Goal: Information Seeking & Learning: Learn about a topic

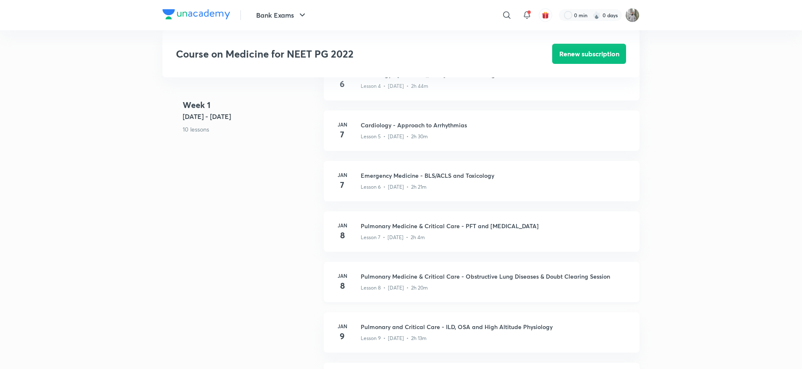
click at [358, 277] on div "Jan 8 Pulmonary Medicine & Critical Care - Obstructive Lung Diseases & Doubt Cl…" at bounding box center [482, 282] width 316 height 40
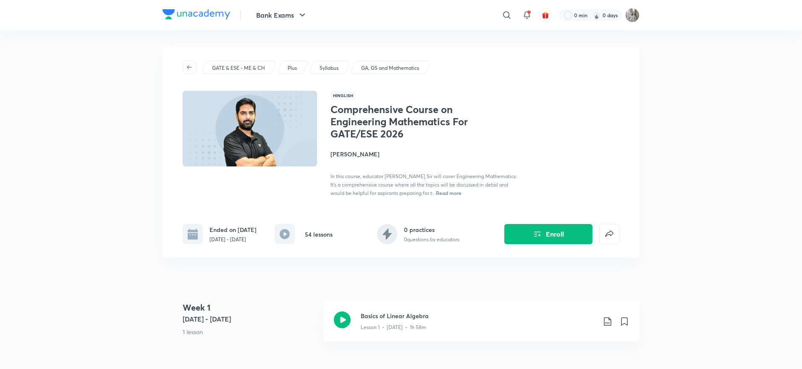
click at [241, 68] on p "GATE & ESE - ME & CH" at bounding box center [238, 68] width 53 height 8
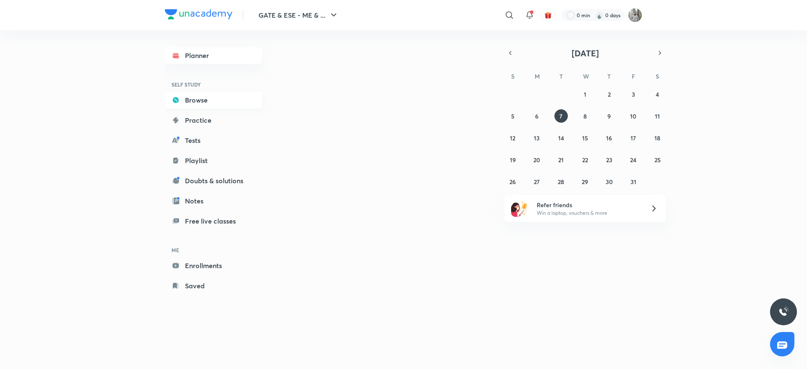
click at [197, 99] on link "Browse" at bounding box center [213, 100] width 97 height 17
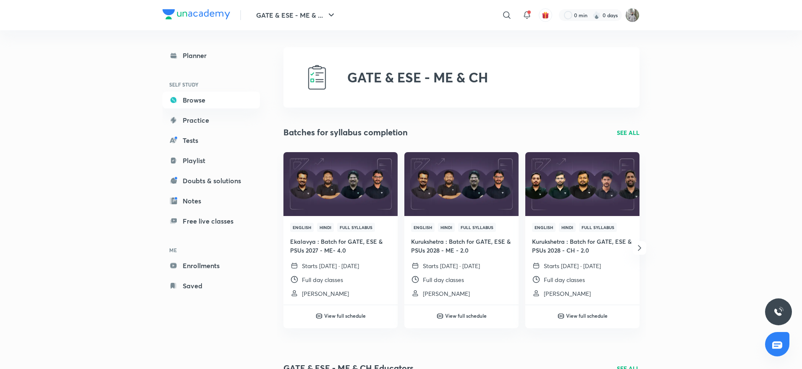
click at [371, 74] on h2 "GATE & ESE - ME & CH" at bounding box center [417, 77] width 141 height 16
copy h2 "GATE & ESE - ME & CH"
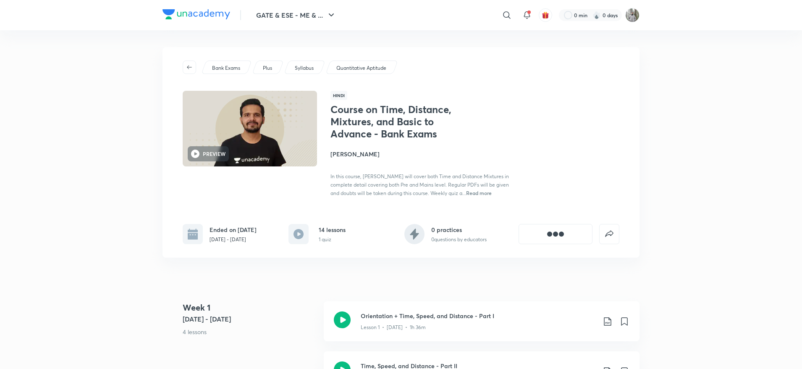
drag, startPoint x: 0, startPoint y: 0, endPoint x: 289, endPoint y: 332, distance: 439.9
click at [289, 332] on p "4 lessons" at bounding box center [250, 331] width 134 height 9
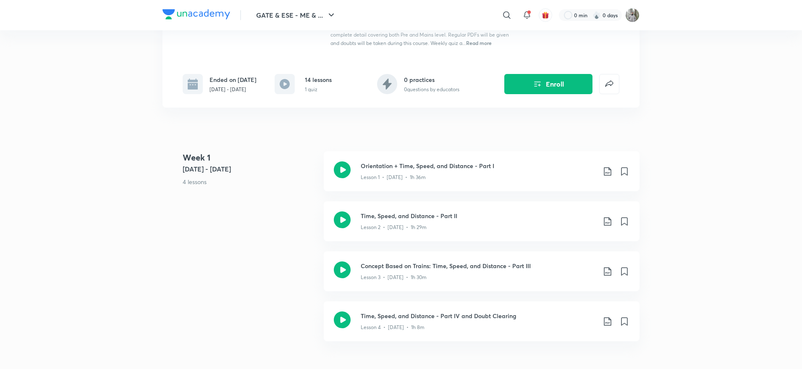
scroll to position [151, 0]
click at [432, 230] on div "Lesson 2 • Dec 16 • 1h 29m" at bounding box center [478, 224] width 235 height 11
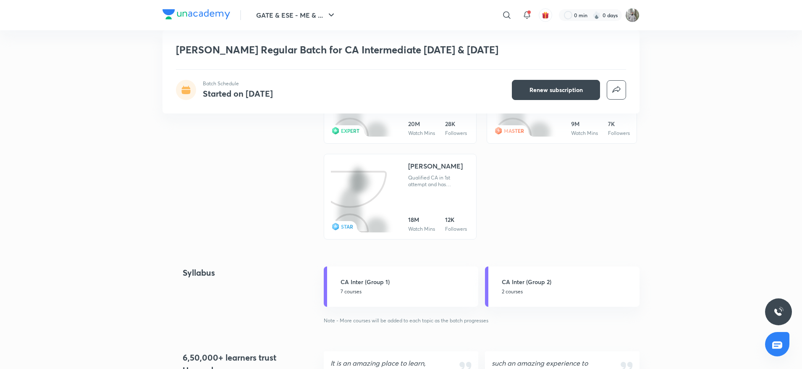
scroll to position [615, 0]
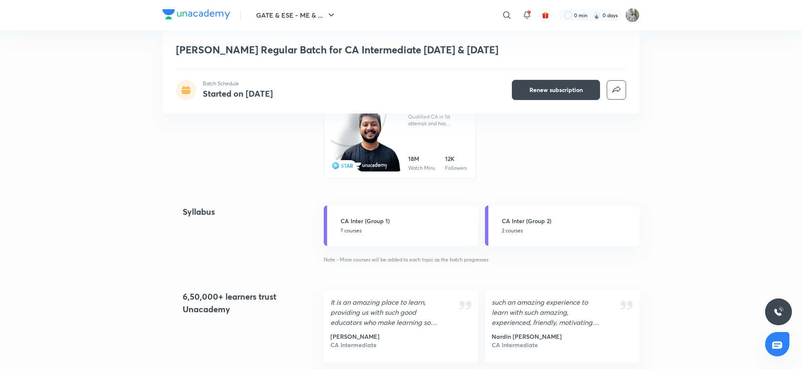
click at [355, 237] on div "CA Inter (Group 1) 7 courses CA Inter (Group 2) 2 courses Note - More courses w…" at bounding box center [482, 234] width 316 height 58
click at [360, 232] on link "CA Inter (Group 1) 7 courses" at bounding box center [401, 225] width 155 height 40
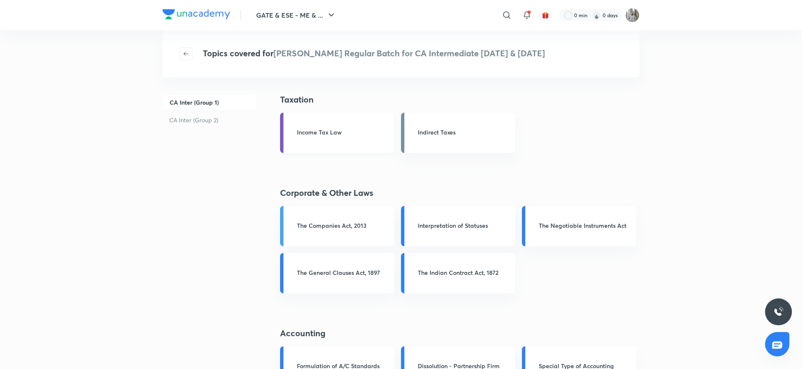
click at [337, 149] on link "Income Tax Law" at bounding box center [337, 133] width 114 height 40
